Goal: Information Seeking & Learning: Learn about a topic

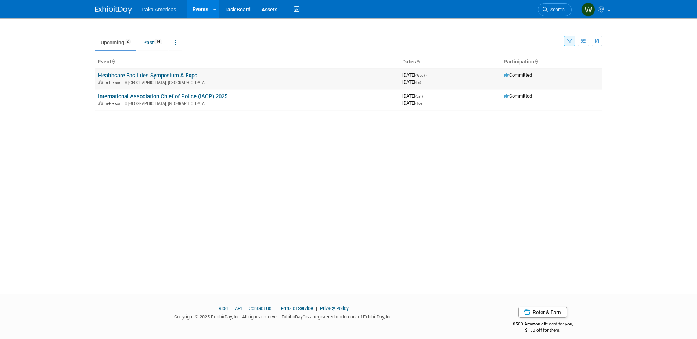
click at [184, 79] on td "Healthcare Facilities Symposium & Expo In-Person [GEOGRAPHIC_DATA], [GEOGRAPHIC…" at bounding box center [247, 78] width 304 height 21
click at [185, 75] on link "Healthcare Facilities Symposium & Expo" at bounding box center [147, 75] width 99 height 7
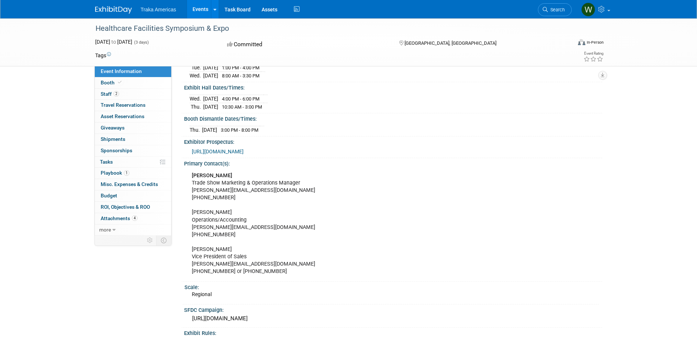
scroll to position [138, 0]
click at [390, 181] on div "Deanna Tursellino Trade Show Marketing & Operations Manager deanna@jdevents.com…" at bounding box center [354, 224] width 334 height 111
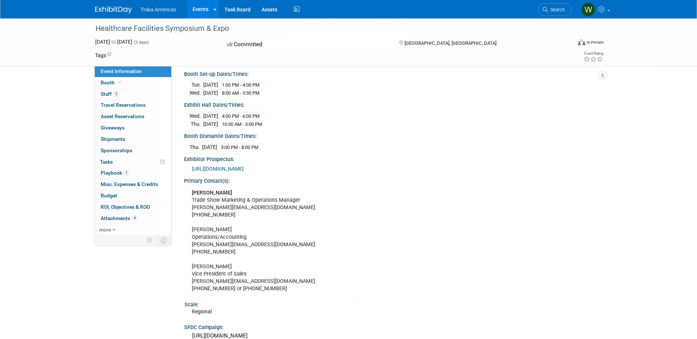
scroll to position [121, 0]
click at [120, 92] on link "2 Staff 2" at bounding box center [133, 94] width 76 height 11
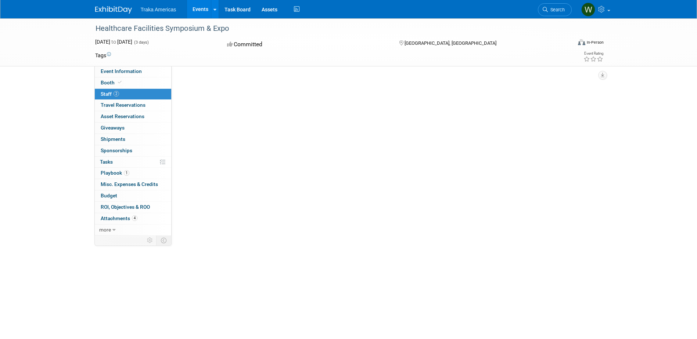
scroll to position [0, 0]
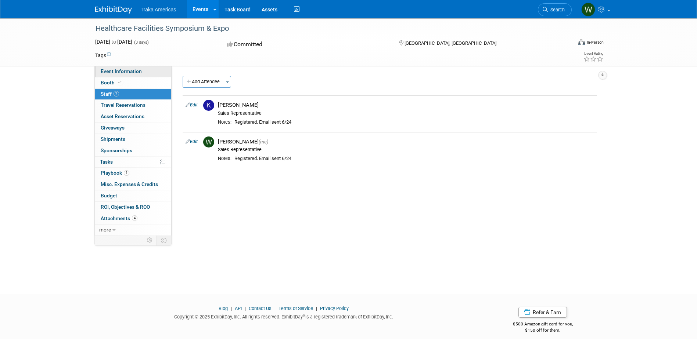
click at [118, 68] on link "Event Information" at bounding box center [133, 71] width 76 height 11
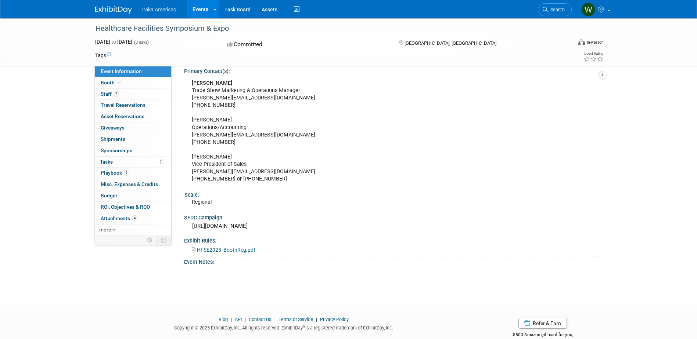
scroll to position [233, 0]
click at [235, 246] on span "HFSE2025_BoothReg.pdf" at bounding box center [226, 249] width 58 height 6
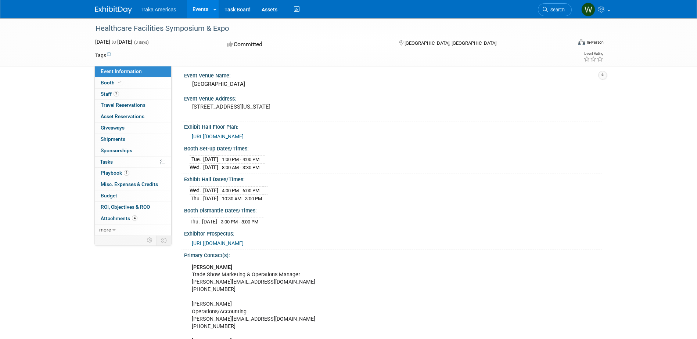
scroll to position [0, 0]
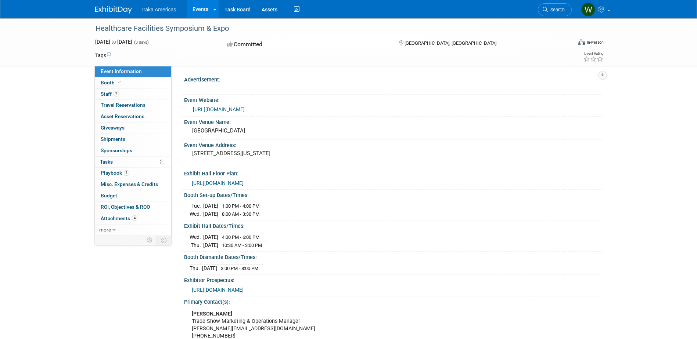
click at [247, 179] on div "https://hcarefacilities.com/floorplan/" at bounding box center [394, 183] width 405 height 8
click at [244, 183] on span "https://hcarefacilities.com/floorplan/" at bounding box center [218, 183] width 52 height 6
